Goal: Share content

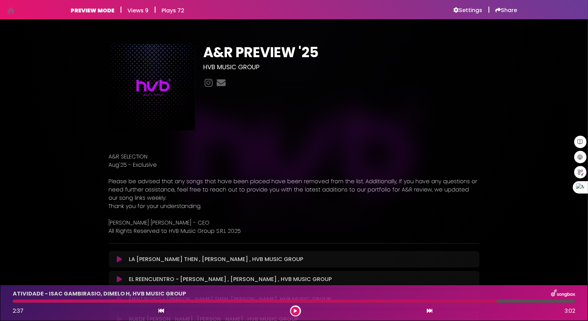
scroll to position [448, 0]
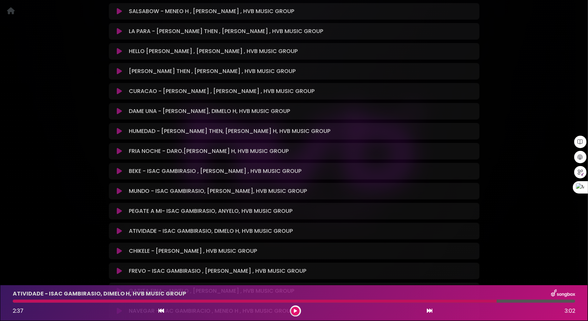
click at [120, 232] on icon at bounding box center [119, 231] width 5 height 7
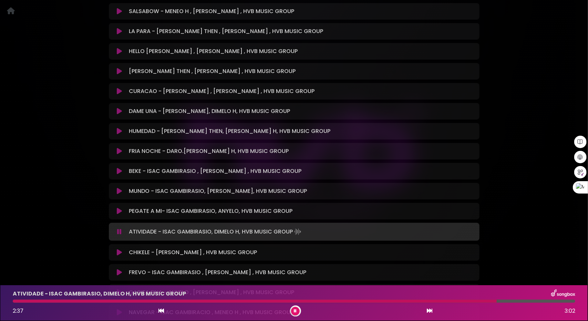
click at [120, 231] on icon at bounding box center [119, 231] width 4 height 7
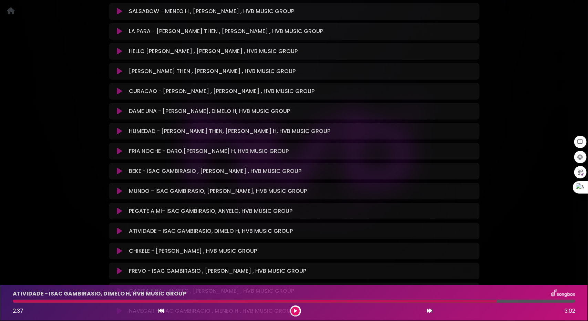
click at [430, 310] on icon at bounding box center [430, 311] width 6 height 6
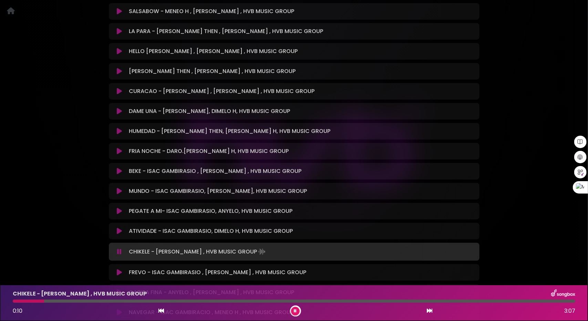
click at [426, 312] on div "0:10 3:07" at bounding box center [294, 310] width 571 height 11
click at [430, 309] on icon at bounding box center [430, 311] width 6 height 6
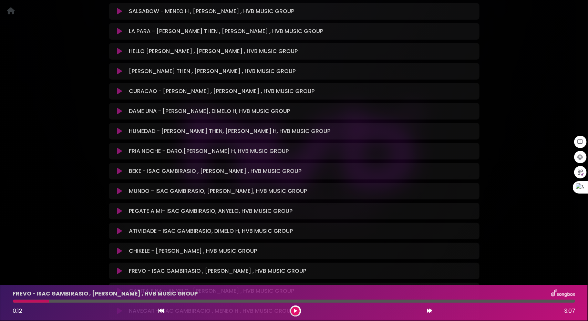
click at [430, 309] on icon at bounding box center [430, 311] width 6 height 6
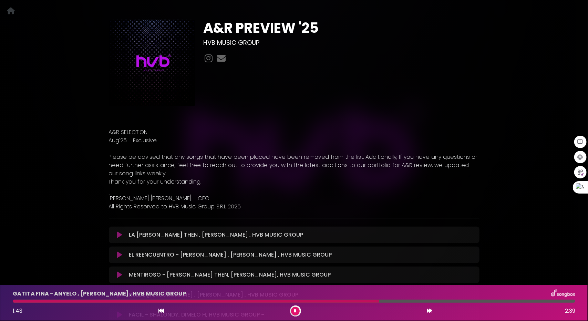
scroll to position [0, 0]
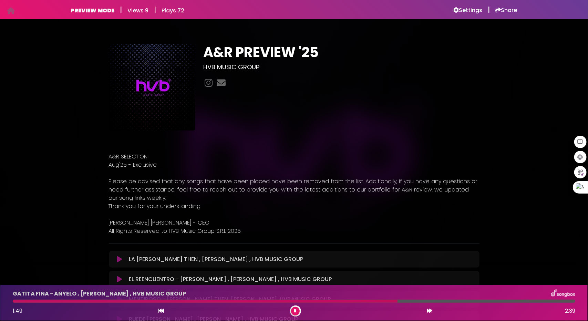
click at [428, 311] on icon at bounding box center [430, 311] width 6 height 6
click at [430, 311] on icon at bounding box center [430, 311] width 6 height 6
click at [430, 310] on icon at bounding box center [430, 311] width 6 height 6
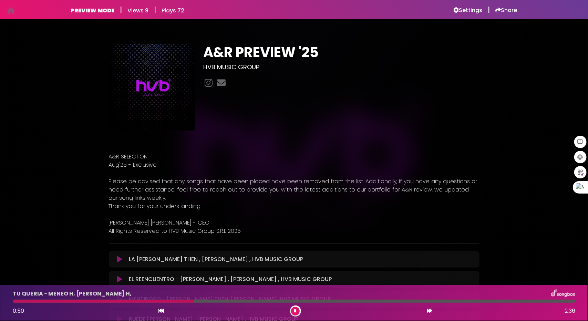
click at [427, 313] on icon at bounding box center [430, 311] width 6 height 6
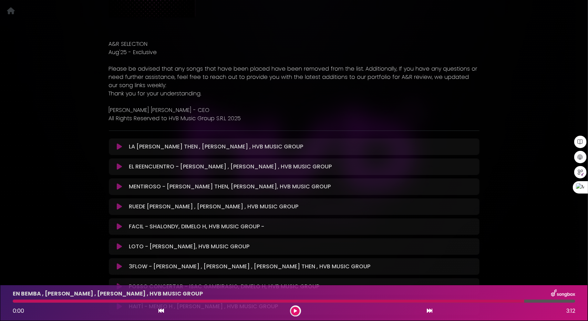
scroll to position [138, 0]
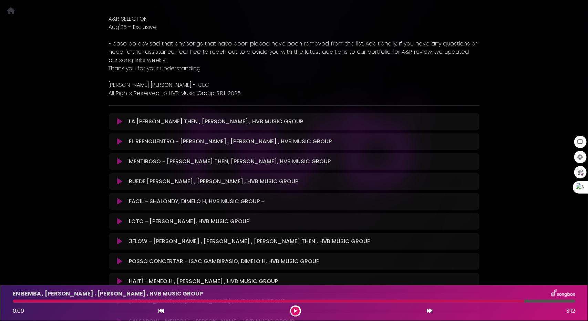
click at [295, 310] on icon at bounding box center [295, 311] width 3 height 4
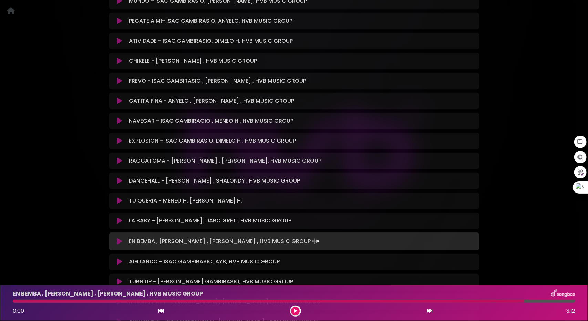
scroll to position [654, 0]
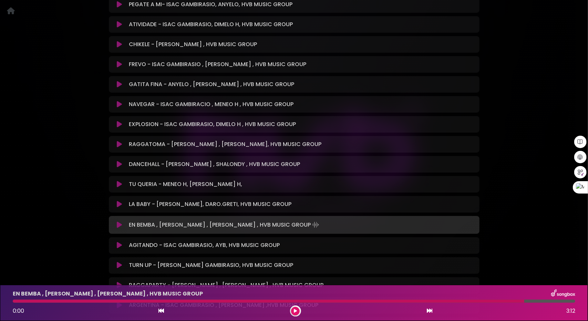
click at [119, 202] on icon at bounding box center [119, 204] width 5 height 7
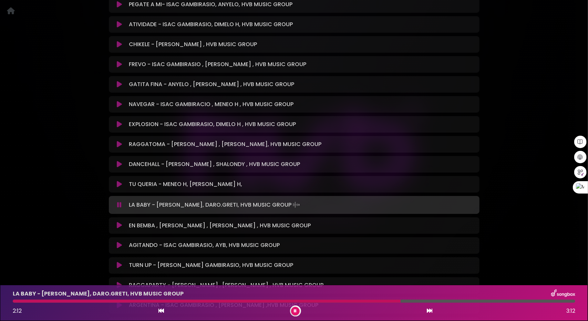
click at [297, 312] on button at bounding box center [295, 311] width 9 height 9
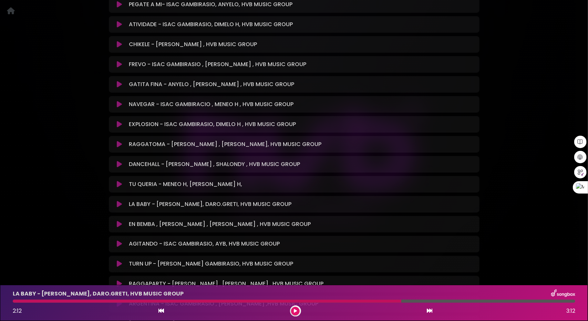
click at [298, 313] on button at bounding box center [295, 311] width 9 height 9
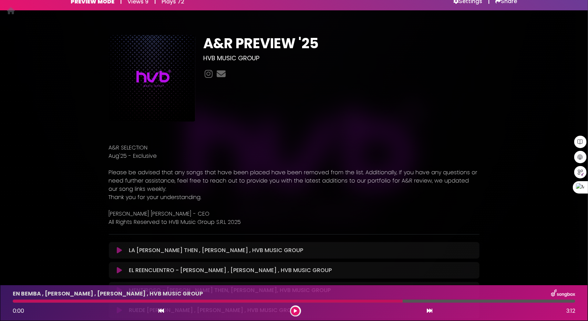
scroll to position [0, 0]
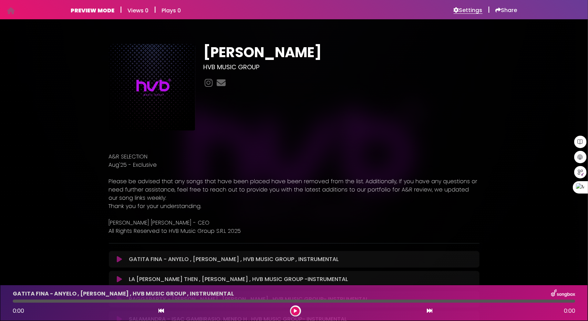
click at [476, 7] on h6 "Settings" at bounding box center [468, 10] width 29 height 7
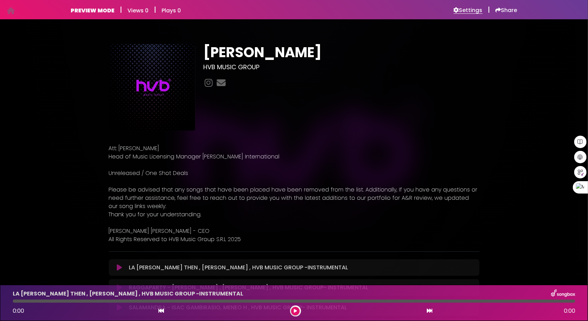
click at [472, 9] on h6 "Settings" at bounding box center [468, 10] width 29 height 7
click at [469, 11] on h6 "Settings" at bounding box center [468, 10] width 29 height 7
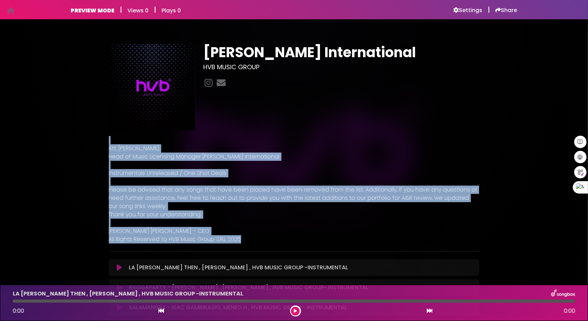
drag, startPoint x: 242, startPoint y: 239, endPoint x: 100, endPoint y: 144, distance: 171.4
copy div "Att: Kendall Farmer Head of Music Licensing Manager Les Mills International Ins…"
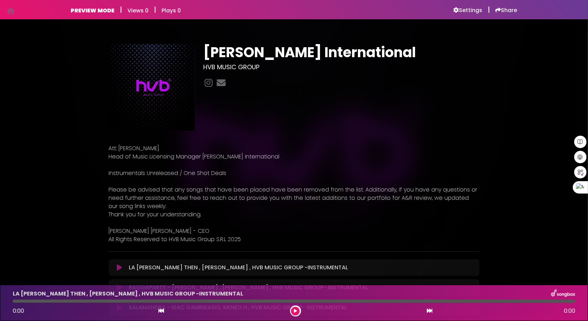
click at [392, 97] on div "Les Mills International HVB MUSIC GROUP" at bounding box center [341, 87] width 284 height 86
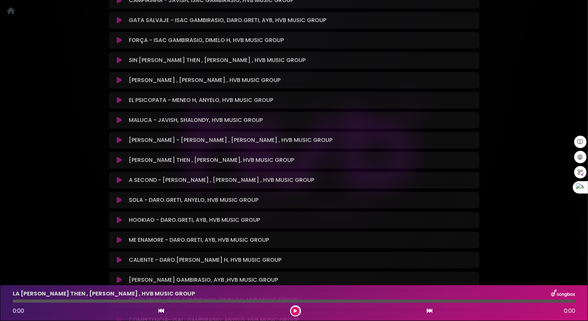
scroll to position [1994, 0]
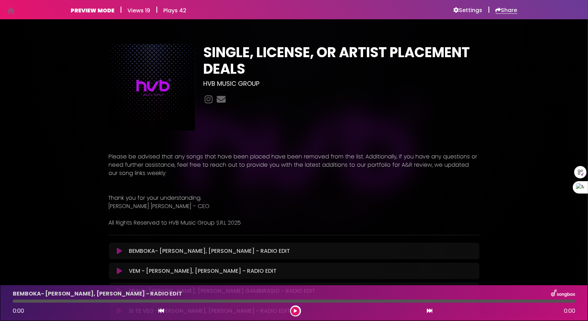
click at [506, 10] on h6 "Share" at bounding box center [507, 10] width 22 height 7
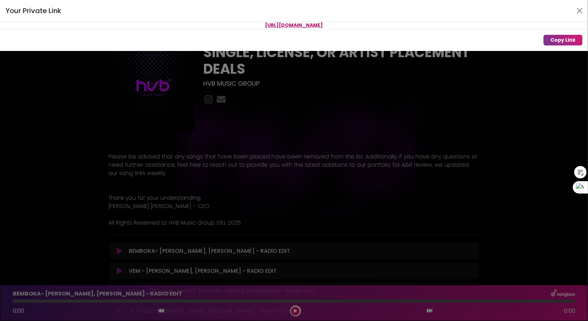
click at [308, 24] on span "[URL][DOMAIN_NAME]" at bounding box center [294, 25] width 58 height 7
drag, startPoint x: 335, startPoint y: 24, endPoint x: 251, endPoint y: 26, distance: 84.4
click at [251, 26] on p "[URL][DOMAIN_NAME]" at bounding box center [294, 25] width 588 height 7
copy span "[URL][DOMAIN_NAME]"
